Goal: Go to known website: Access a specific website the user already knows

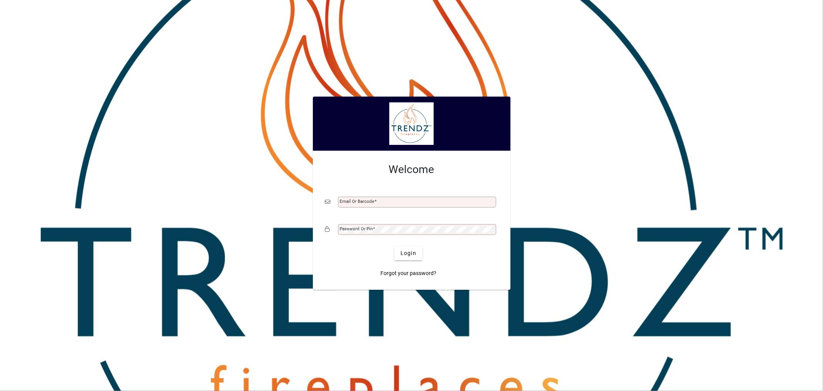
click at [390, 207] on mat-form-field "Email or Barcode" at bounding box center [411, 206] width 173 height 23
click at [388, 203] on input "Email or Barcode" at bounding box center [418, 202] width 156 height 6
type input "**********"
click at [408, 255] on span "Login" at bounding box center [409, 253] width 16 height 8
